Goal: Task Accomplishment & Management: Manage account settings

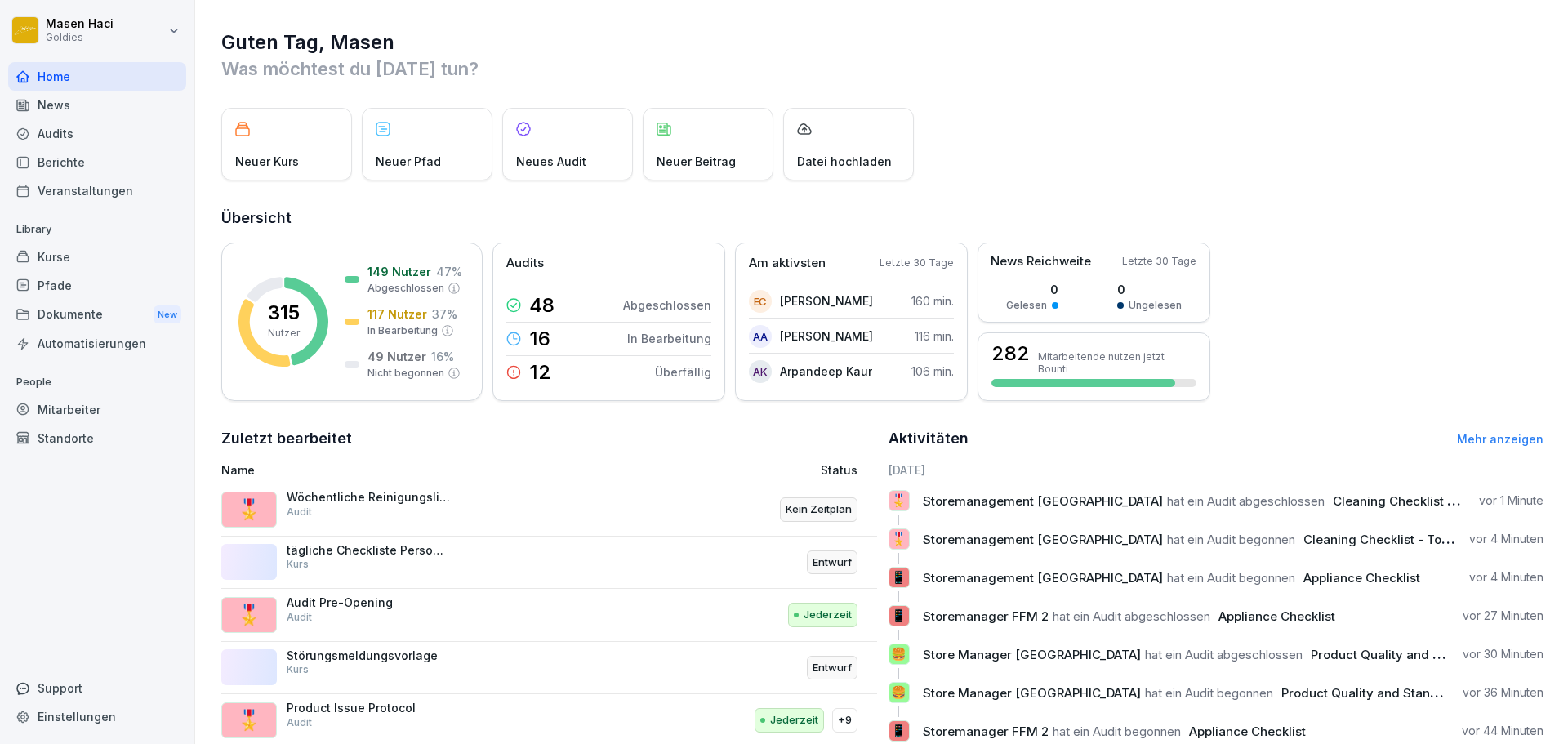
click at [68, 170] on div "Berichte" at bounding box center [97, 162] width 178 height 29
click at [56, 126] on div "Audits" at bounding box center [97, 134] width 178 height 29
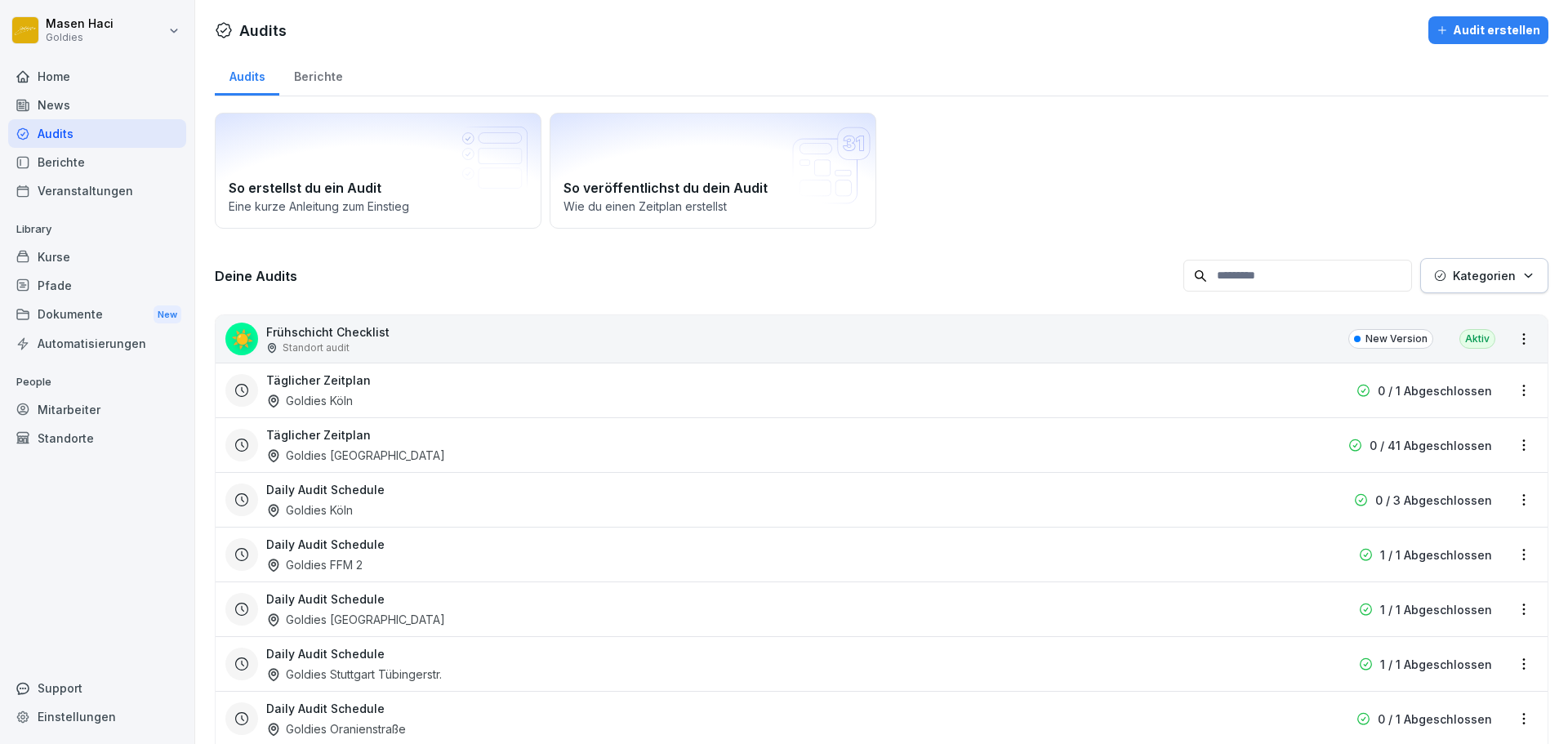
click at [53, 245] on div "Kurse" at bounding box center [97, 257] width 178 height 29
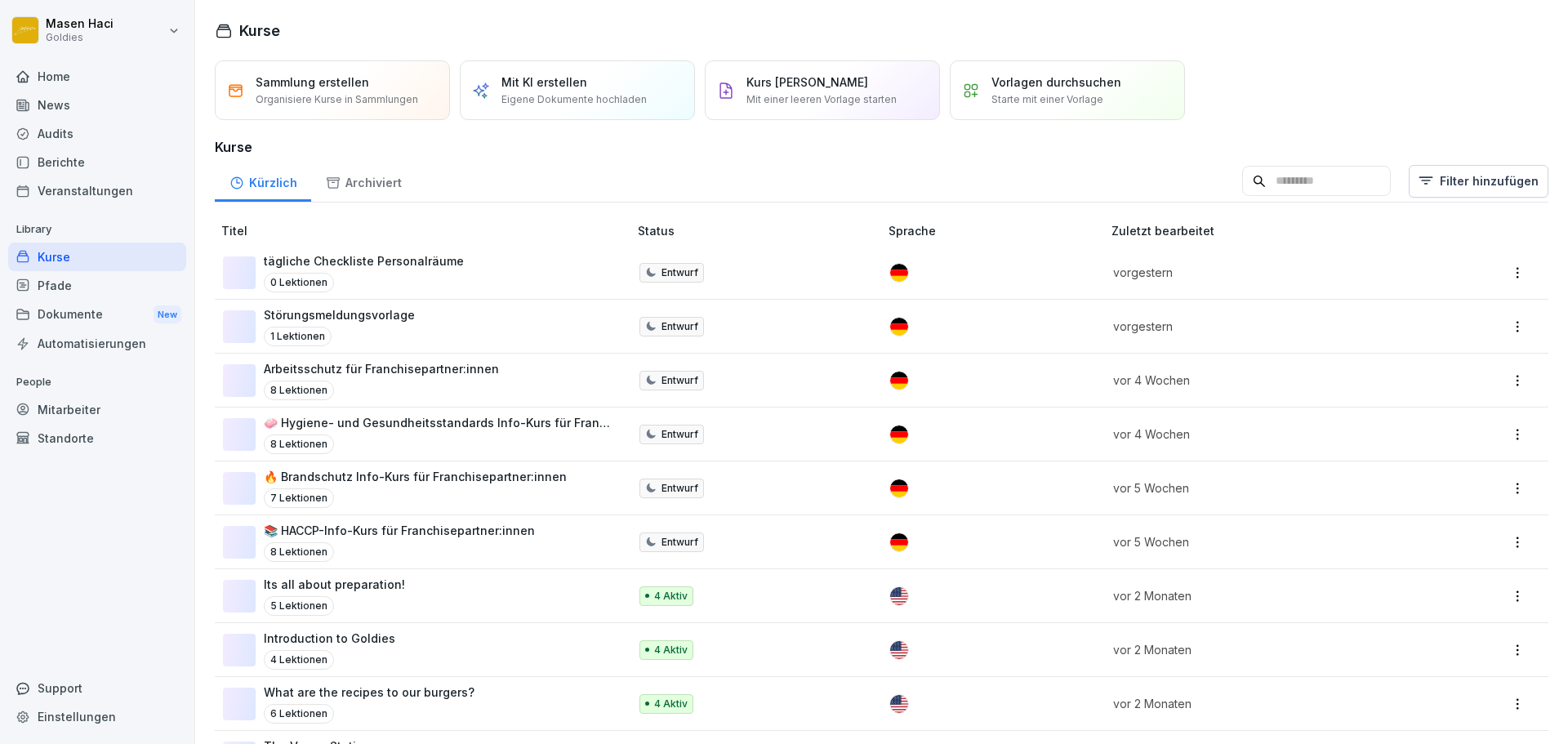
click at [62, 408] on div "Mitarbeiter" at bounding box center [97, 410] width 178 height 29
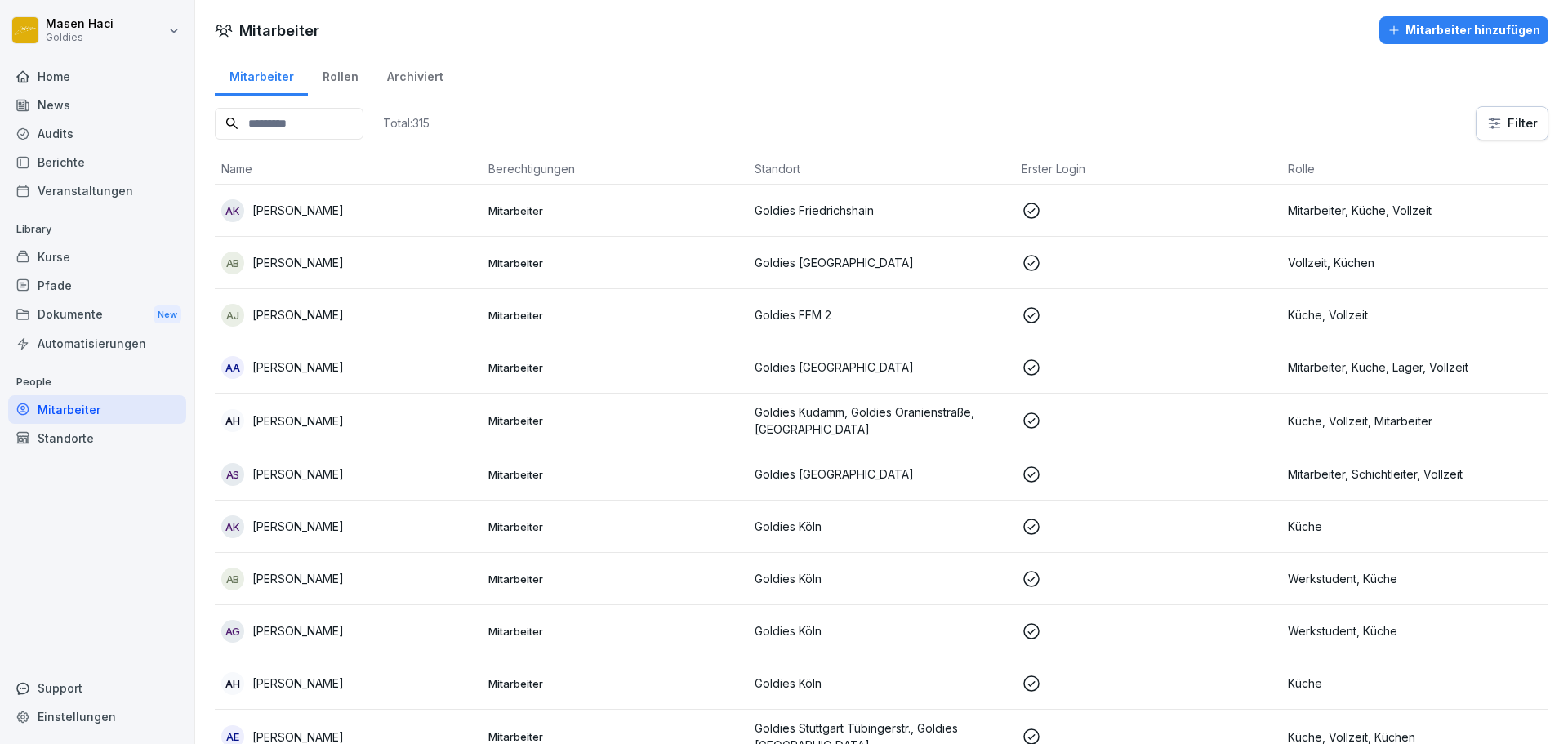
click at [90, 449] on div "Standorte" at bounding box center [97, 438] width 178 height 29
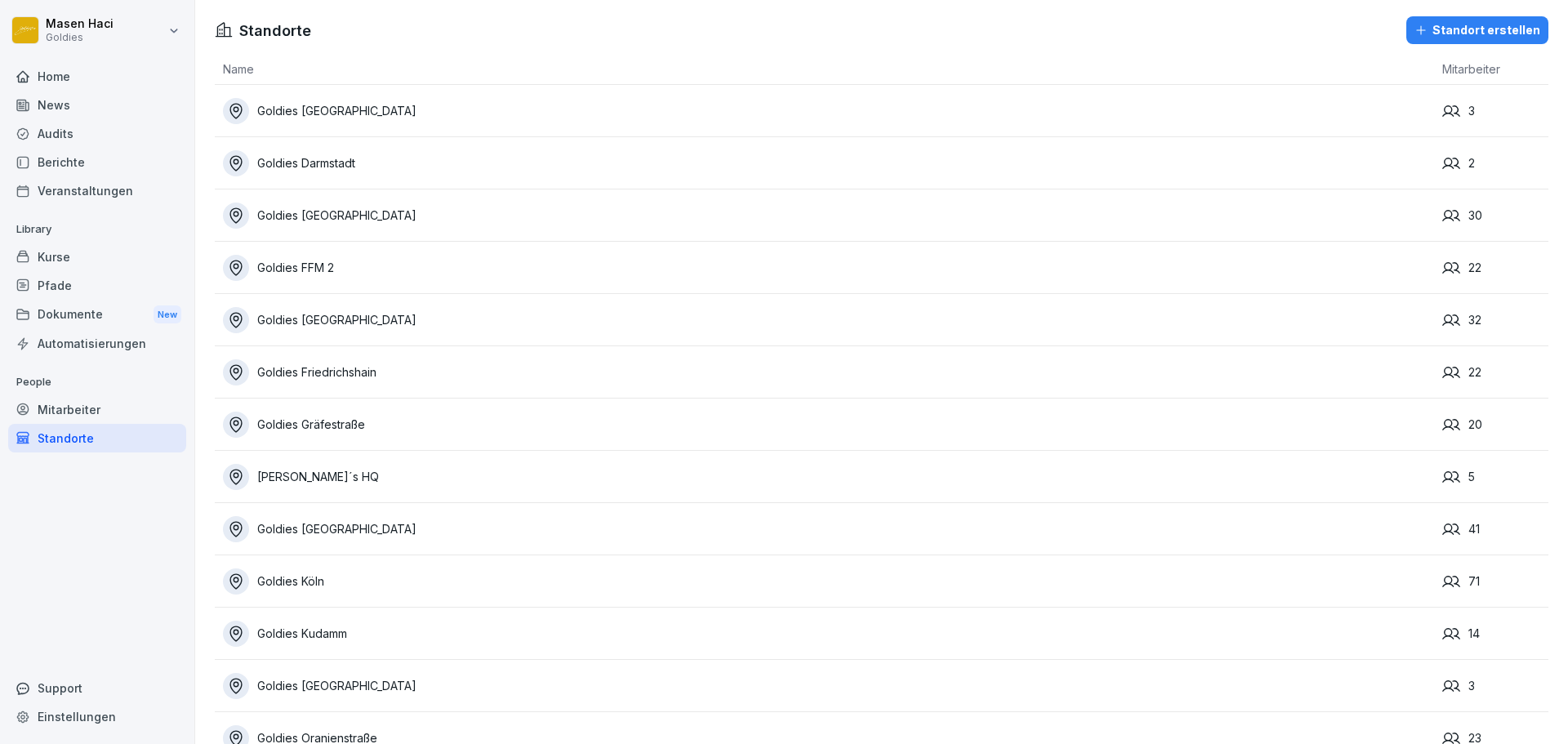
scroll to position [150, 0]
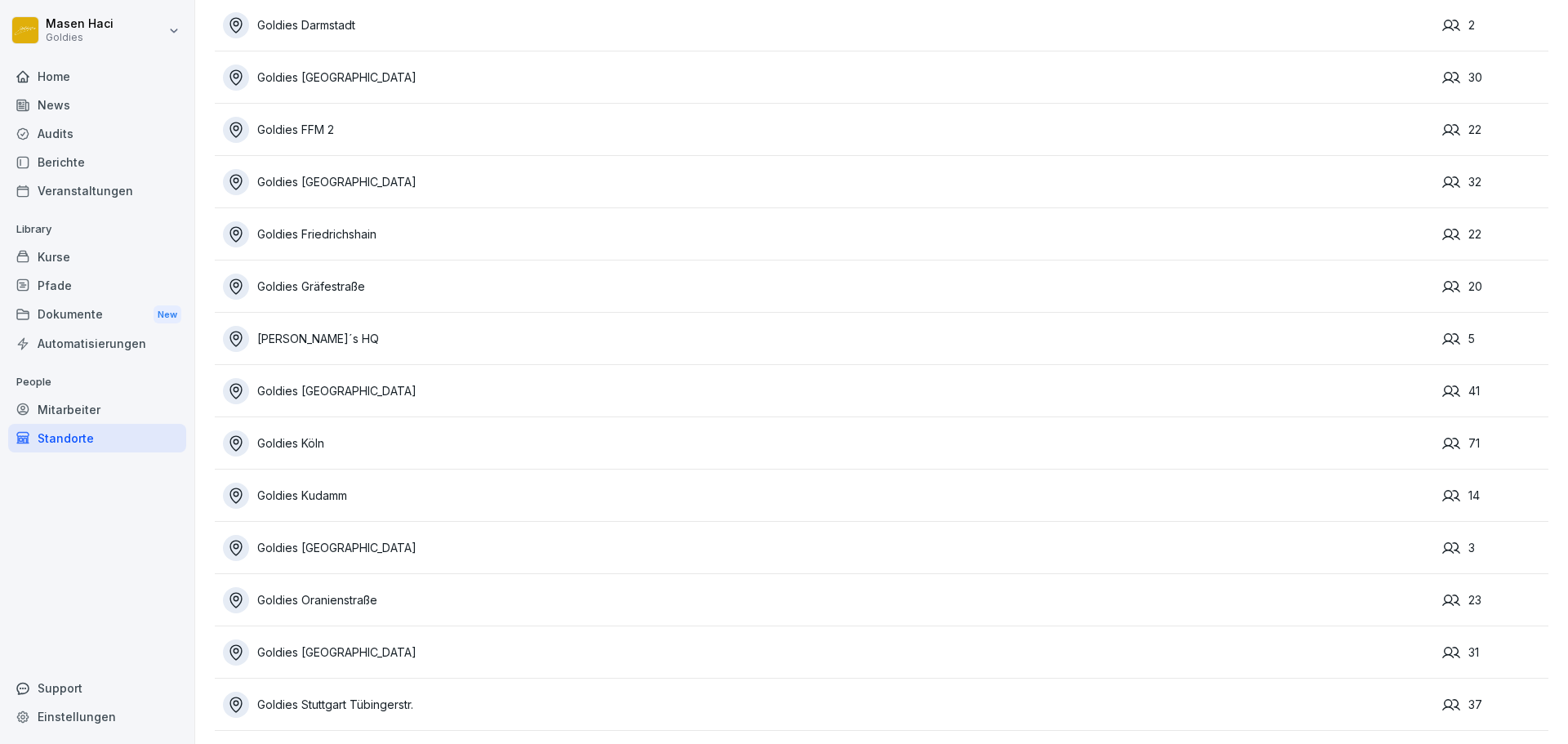
click at [374, 442] on div "Goldies Köln" at bounding box center [829, 443] width 1211 height 26
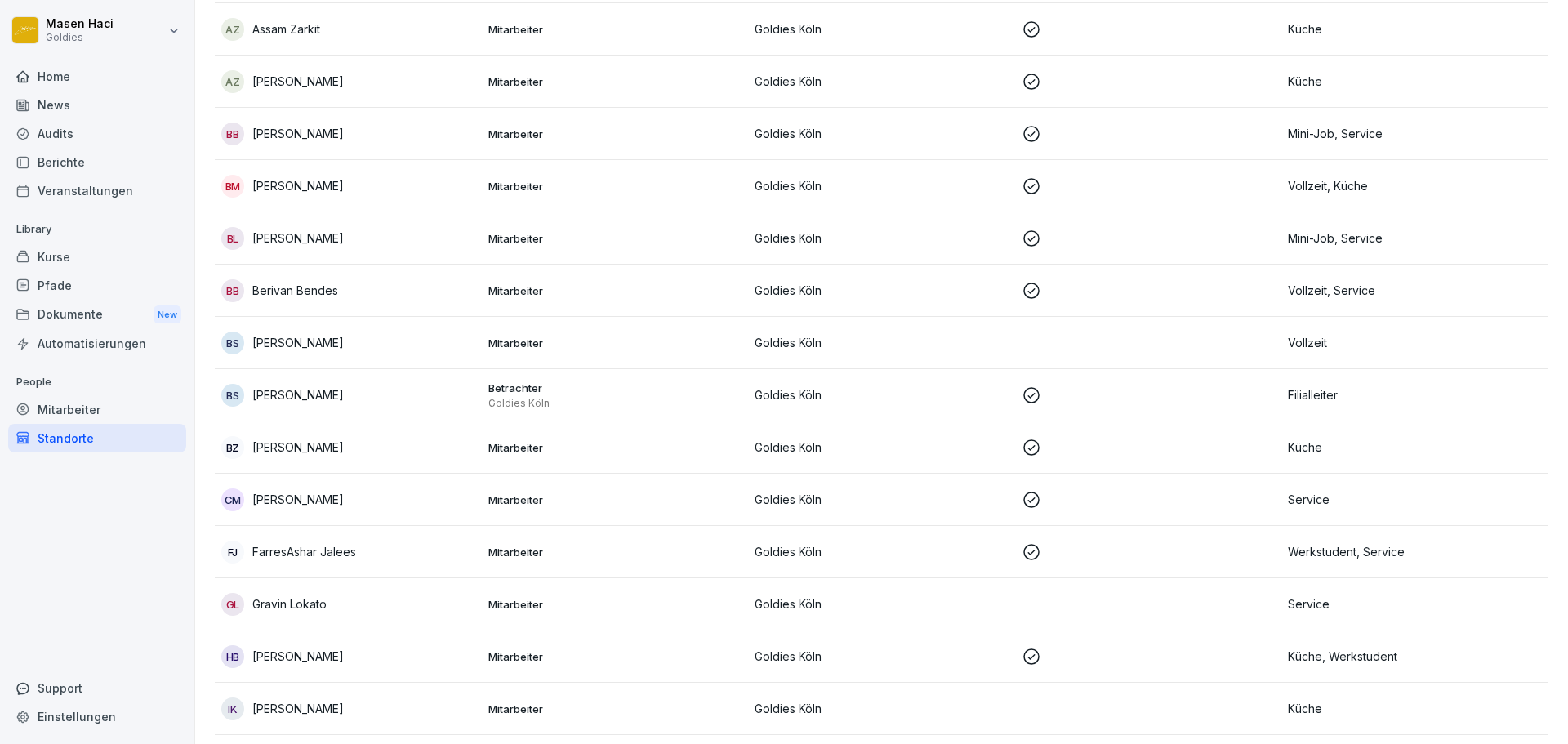
scroll to position [833, 0]
click at [505, 393] on p "Betrachter" at bounding box center [615, 387] width 254 height 14
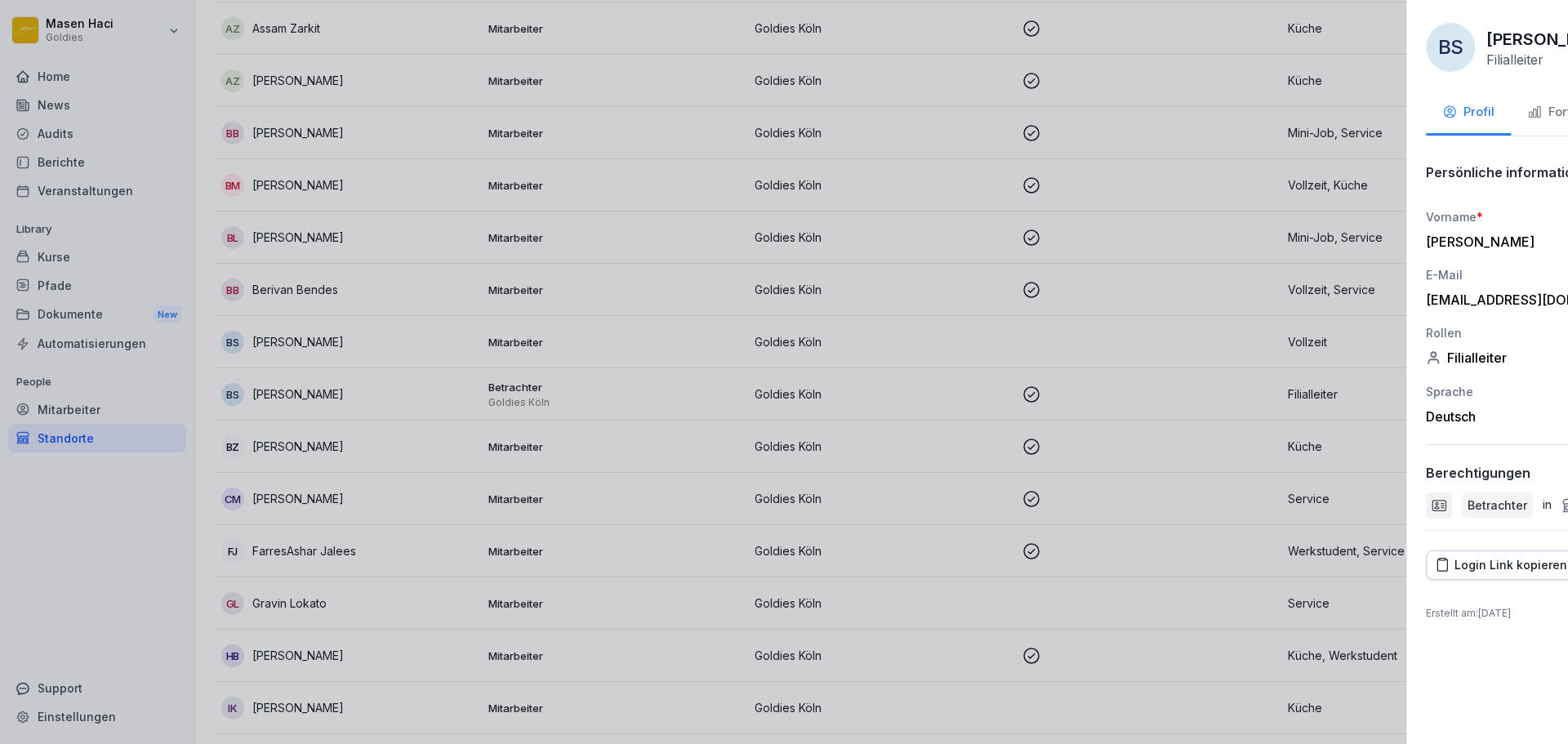
click at [564, 393] on div at bounding box center [784, 372] width 1568 height 744
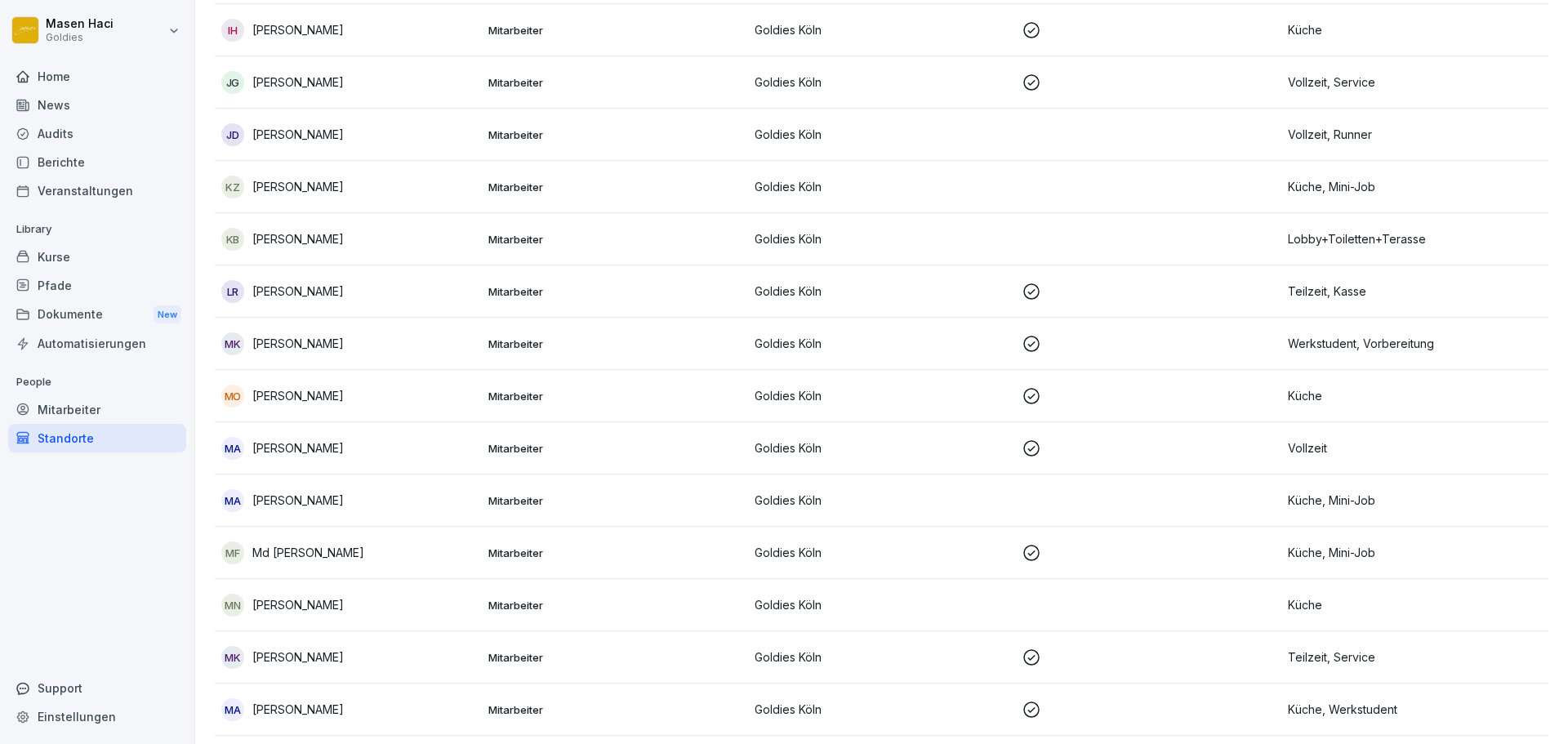
scroll to position [1563, 0]
click at [460, 443] on div "MA [PERSON_NAME]" at bounding box center [349, 448] width 254 height 23
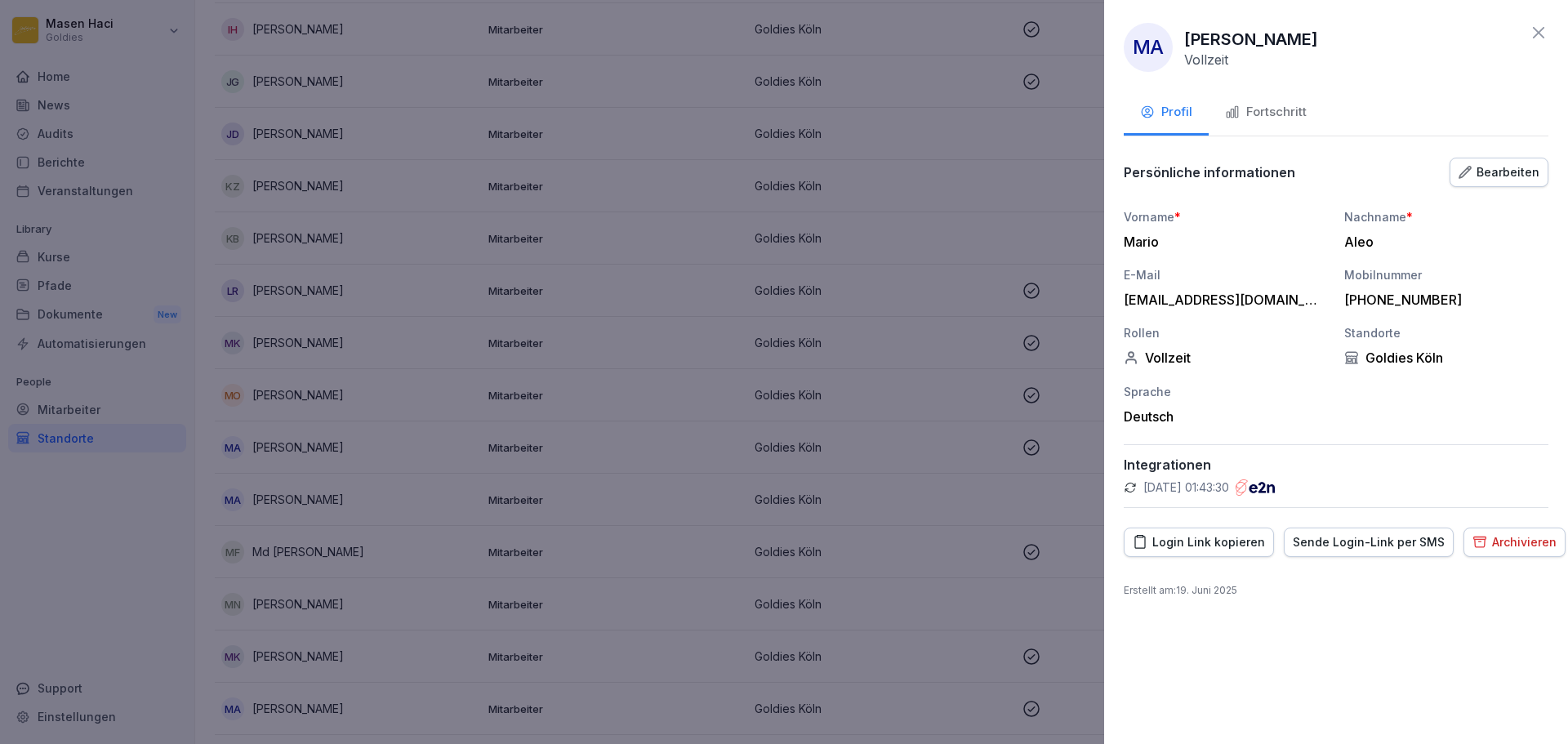
click at [1482, 171] on div "Bearbeiten" at bounding box center [1499, 172] width 81 height 18
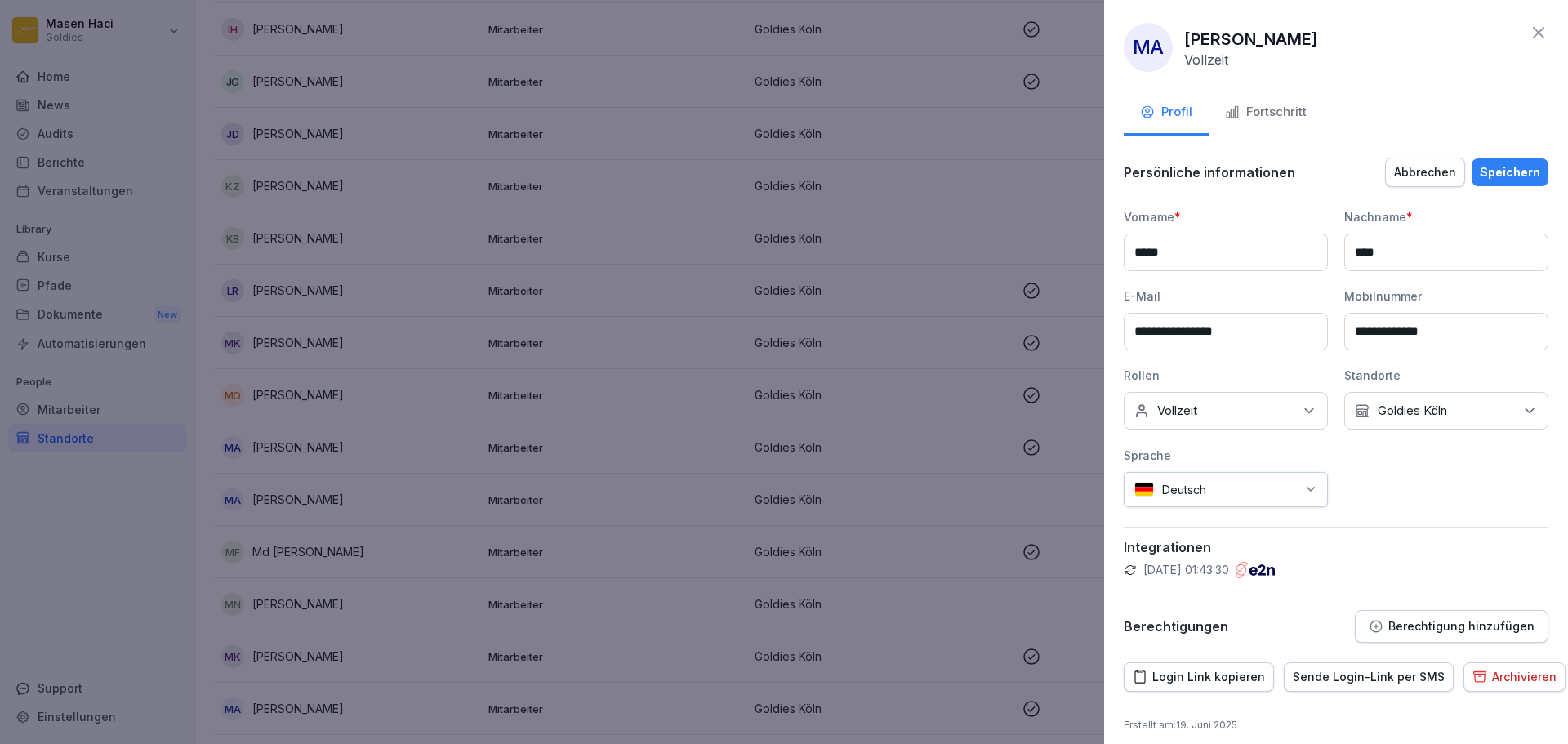
scroll to position [11, 0]
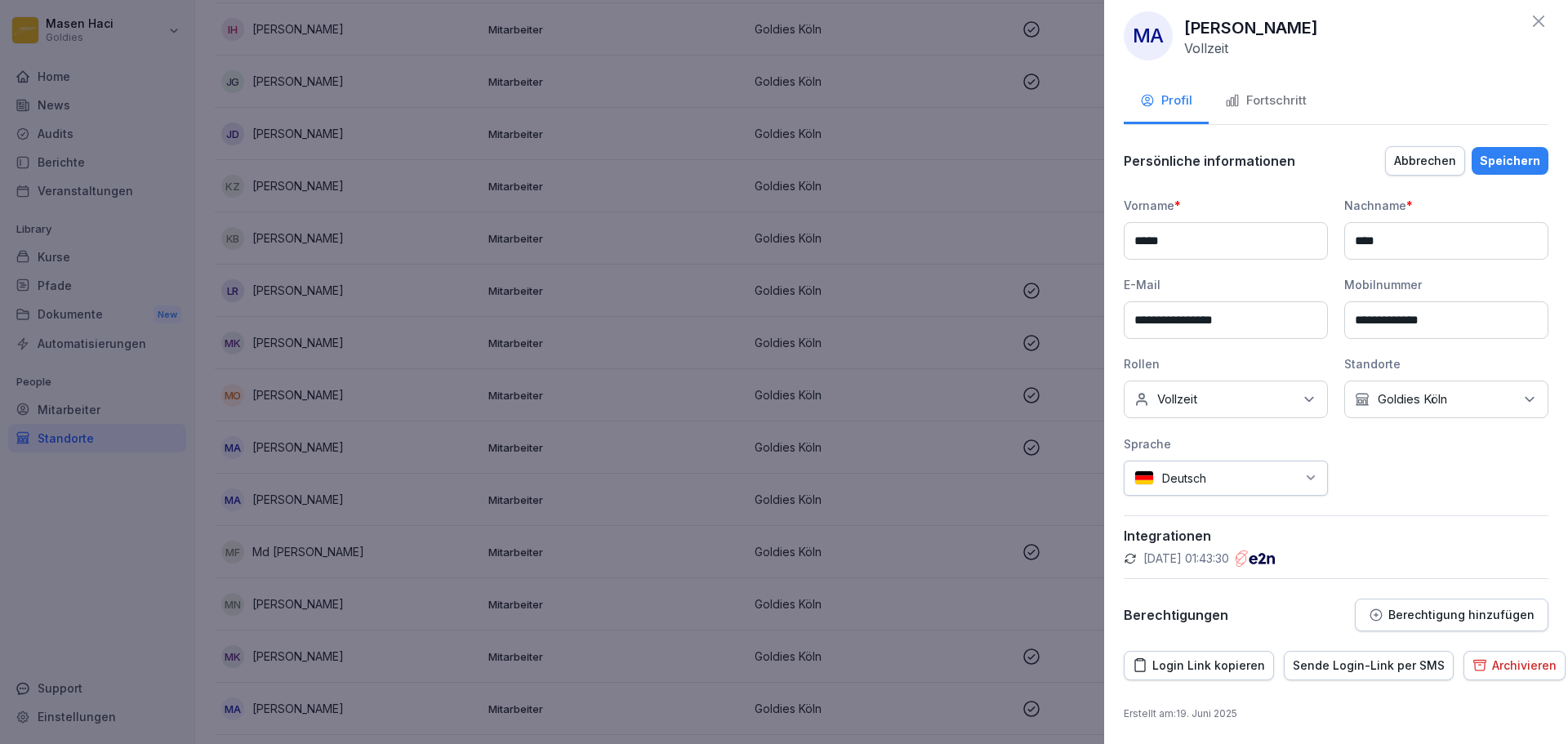
click at [1359, 621] on button "Berechtigung hinzufügen" at bounding box center [1451, 615] width 194 height 32
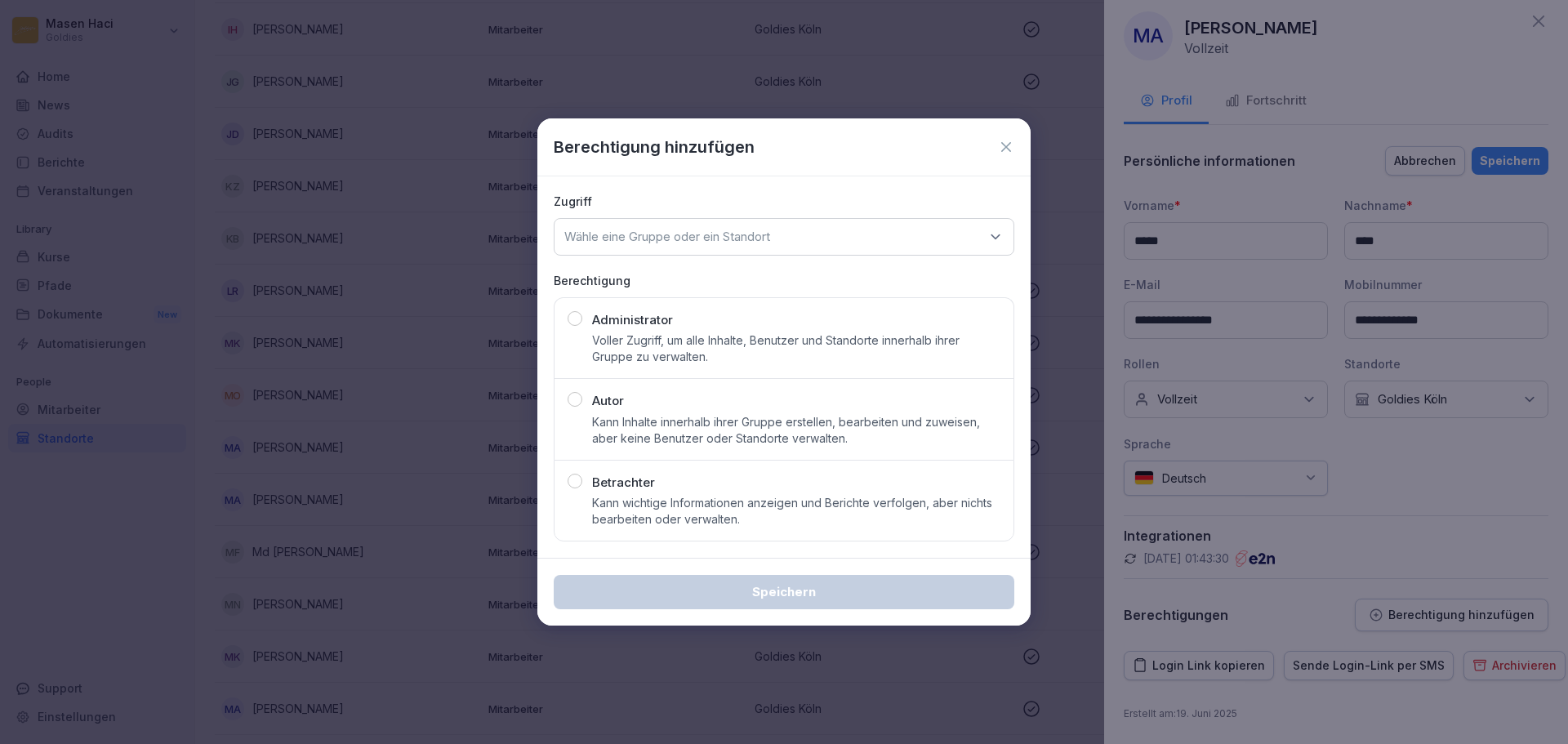
click at [807, 488] on div "Betrachter Kann wichtige Informationen anzeigen und Berichte verfolgen, aber ni…" at bounding box center [796, 500] width 409 height 54
click at [733, 244] on p "Wähle eine Gruppe oder ein Standort" at bounding box center [667, 236] width 206 height 16
type input "****"
click at [683, 351] on div "Goldies Köln" at bounding box center [784, 338] width 451 height 32
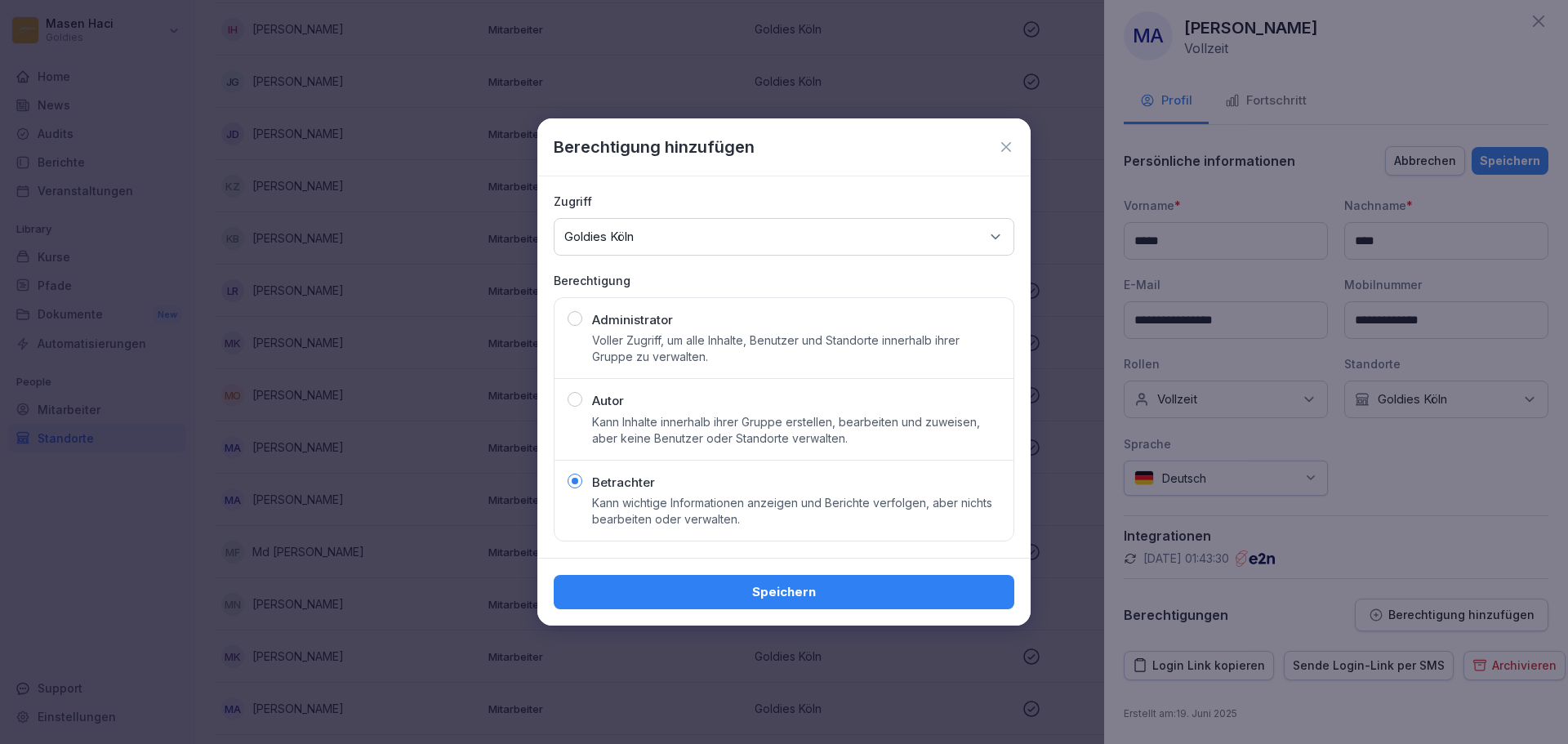
click at [816, 591] on div "Speichern" at bounding box center [784, 592] width 434 height 18
